Goal: Task Accomplishment & Management: Manage account settings

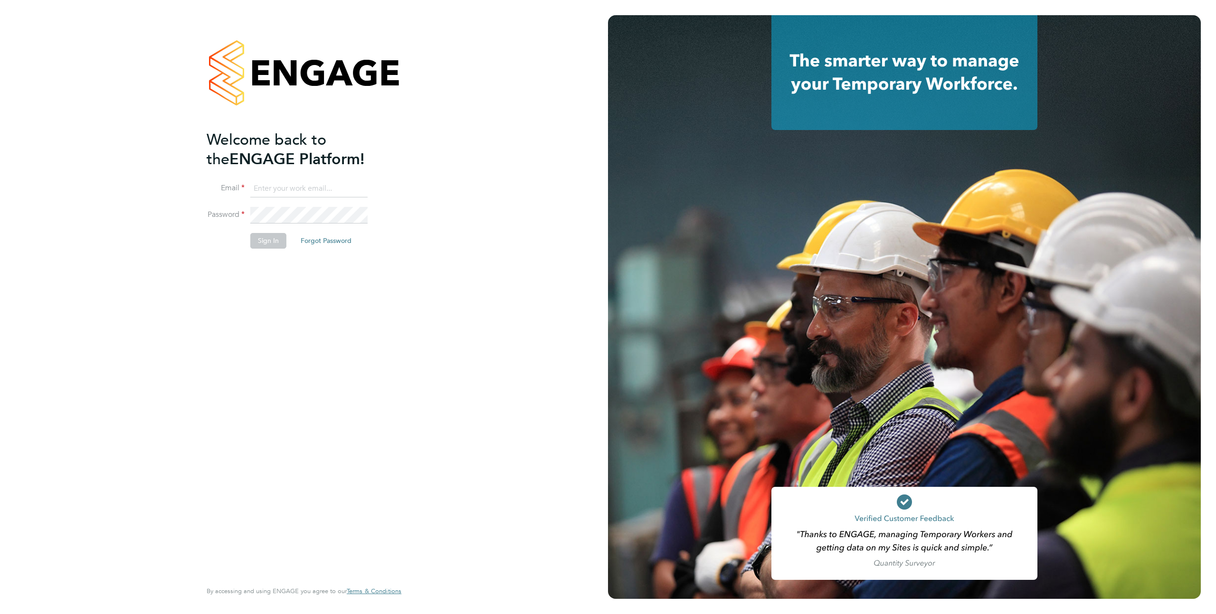
click at [273, 192] on input at bounding box center [308, 188] width 117 height 17
type input "supportuser4@engagetech.com"
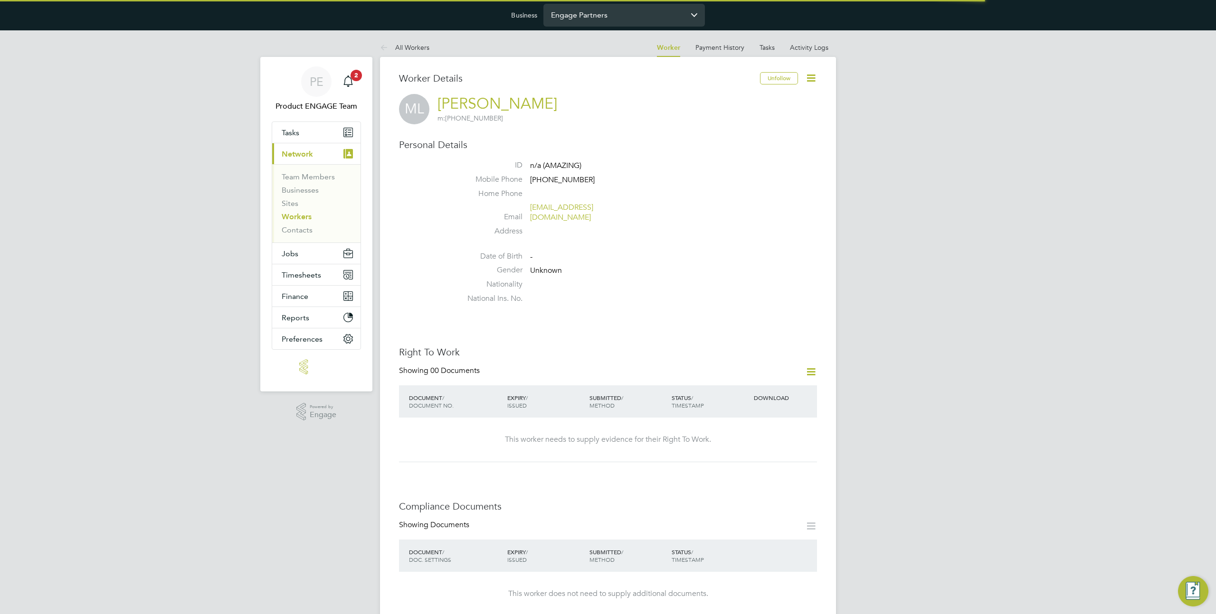
click at [567, 19] on input "Engage Partners" at bounding box center [623, 15] width 161 height 22
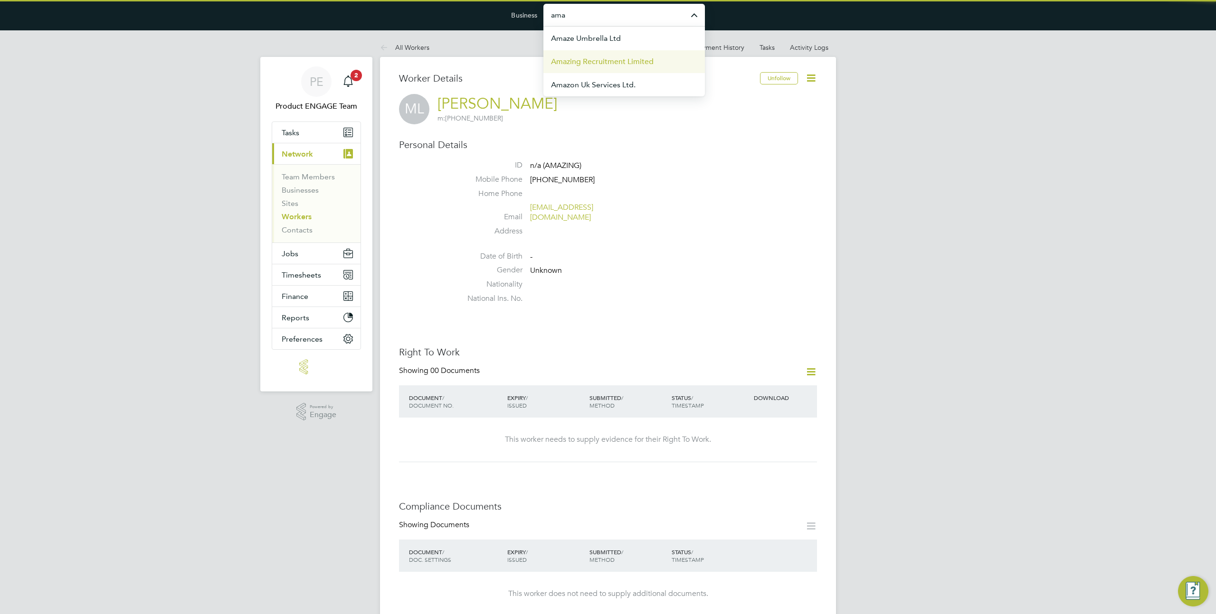
click at [591, 63] on span "Amazing Recruitment Limited" at bounding box center [602, 61] width 103 height 11
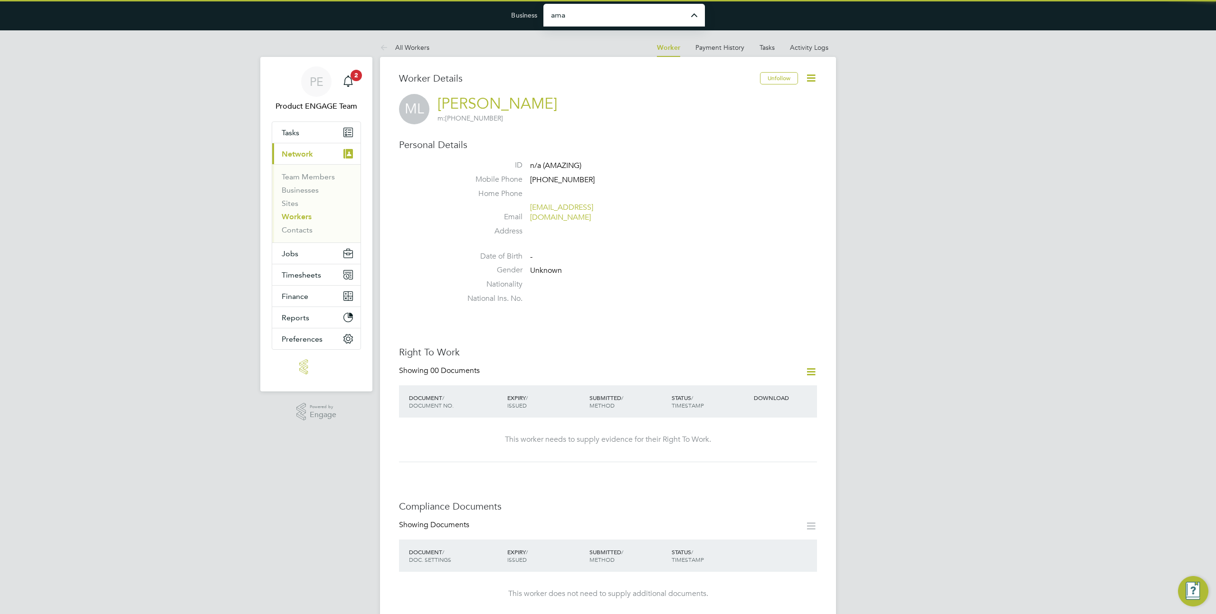
type input "Amazing Recruitment Limited"
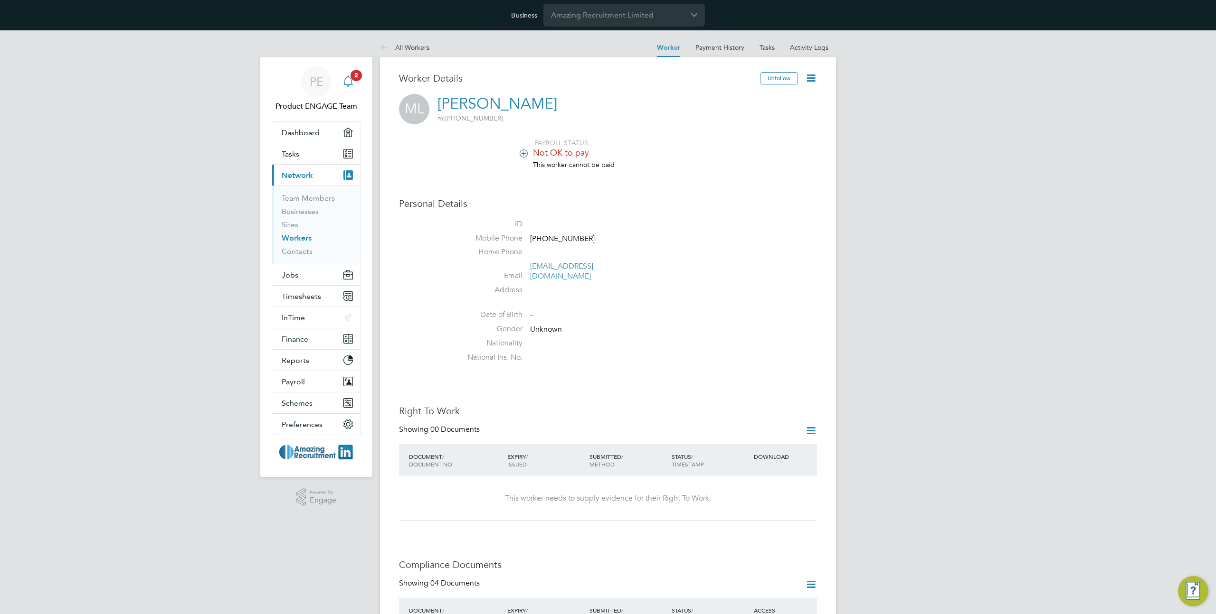
click at [346, 72] on link "Notifications 2" at bounding box center [348, 81] width 19 height 30
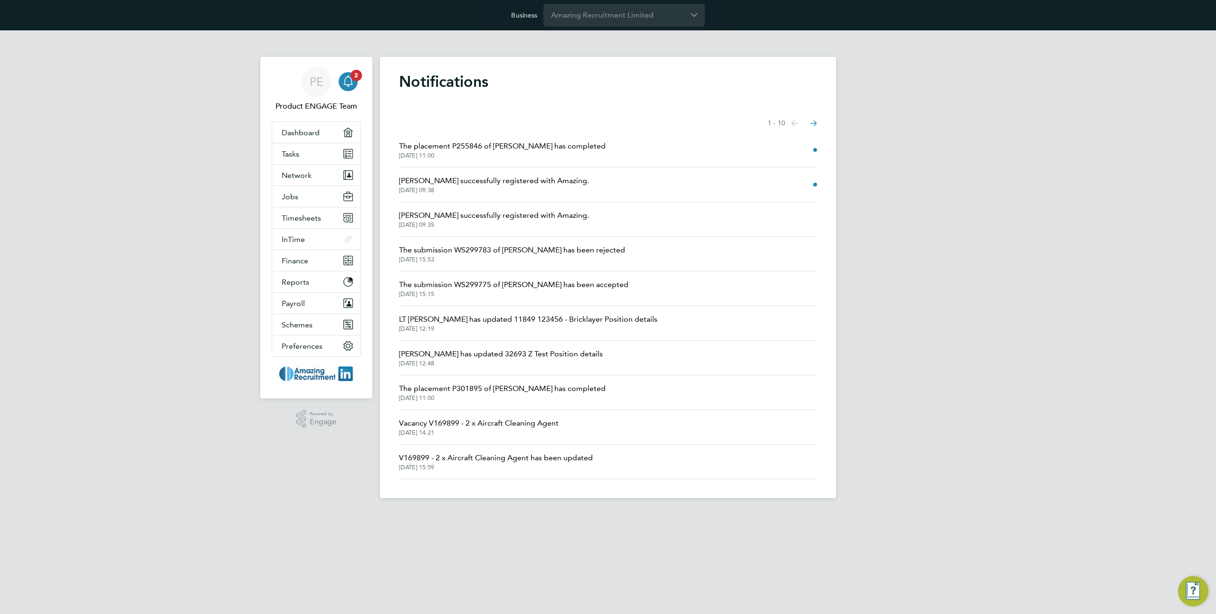
click at [387, 140] on div "Notifications Showing items 1 - 10 items Previous page Next page The placement …" at bounding box center [608, 278] width 456 height 442
click at [916, 150] on div "PE Product ENGAGE Team Notifications 2 Applications: Dashboard Tasks Network Te…" at bounding box center [608, 271] width 1216 height 483
click at [937, 185] on div "PE Product ENGAGE Team Notifications 2 Applications: Dashboard Tasks Network Te…" at bounding box center [608, 271] width 1216 height 483
